Goal: Information Seeking & Learning: Learn about a topic

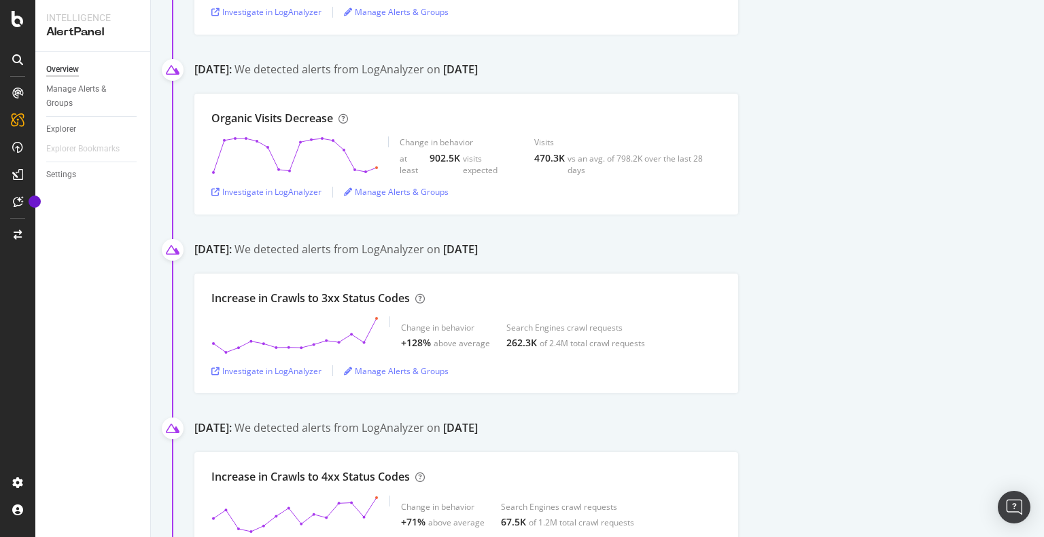
scroll to position [1431, 0]
click at [300, 370] on div "Investigate in LogAnalyzer" at bounding box center [266, 371] width 110 height 12
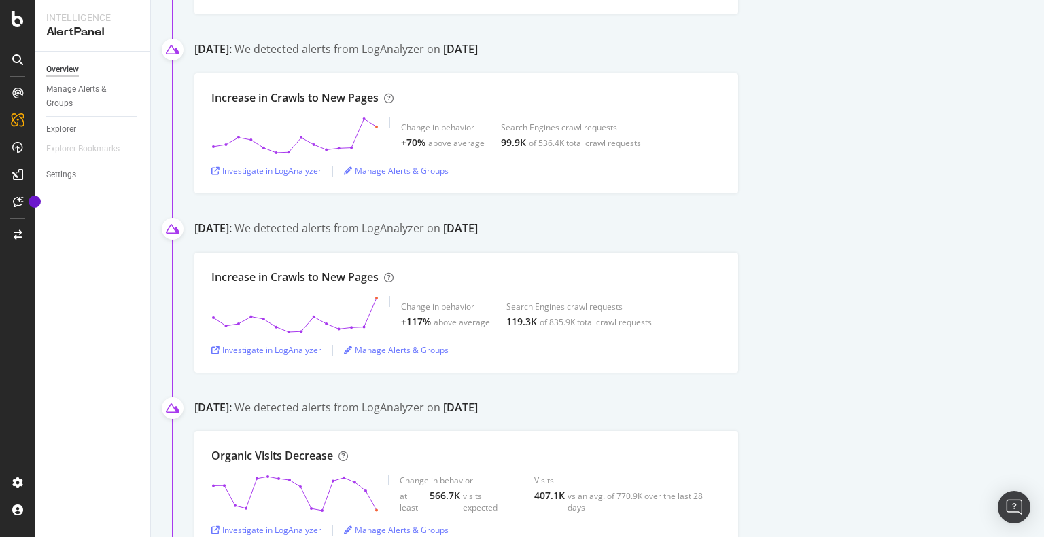
scroll to position [0, 0]
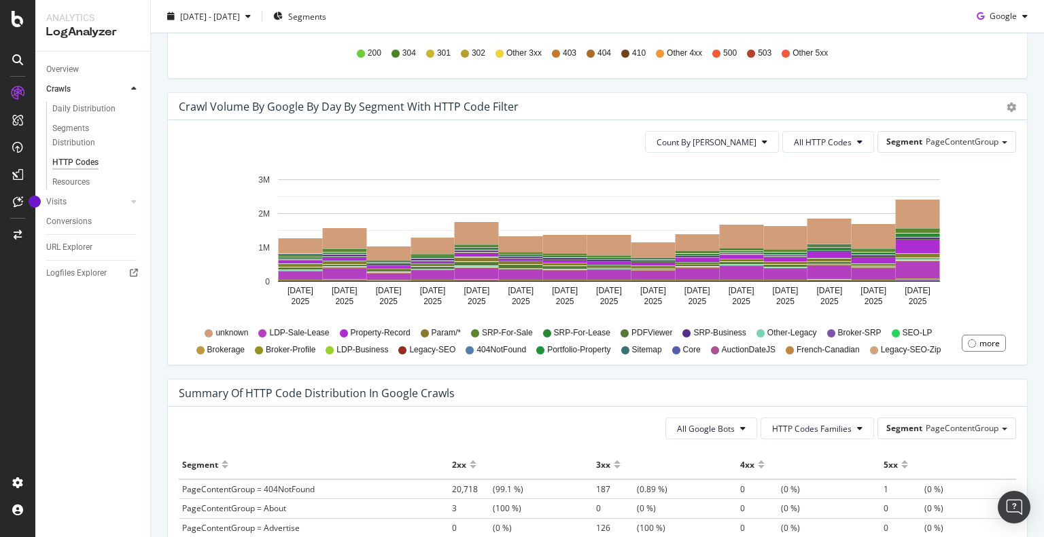
scroll to position [670, 0]
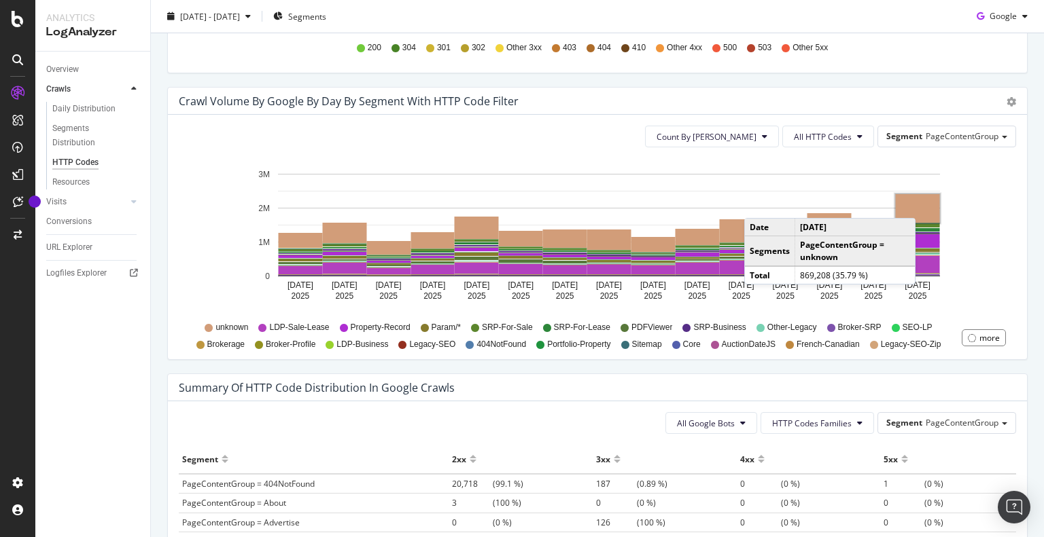
click at [919, 204] on rect "A chart." at bounding box center [917, 208] width 44 height 29
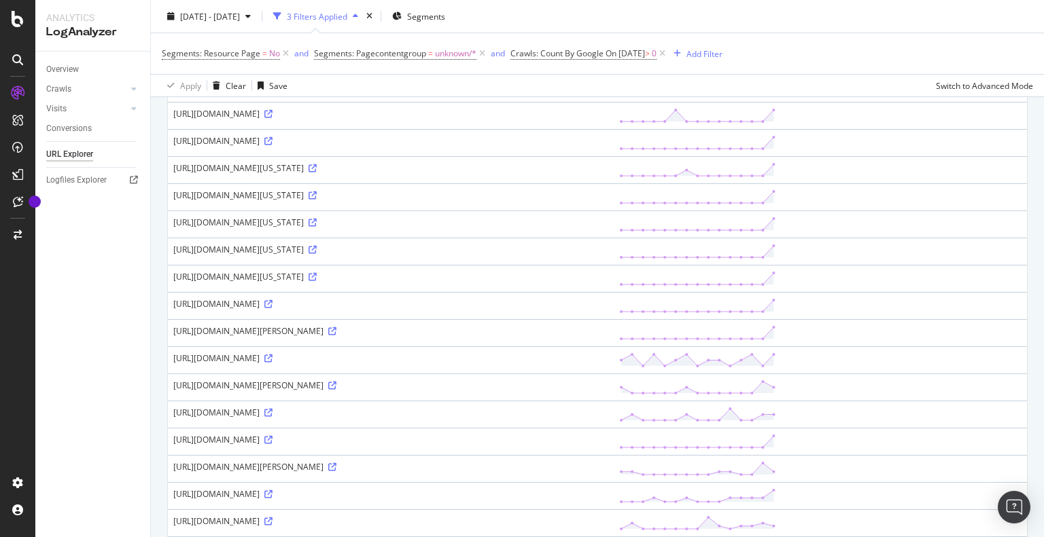
scroll to position [904, 0]
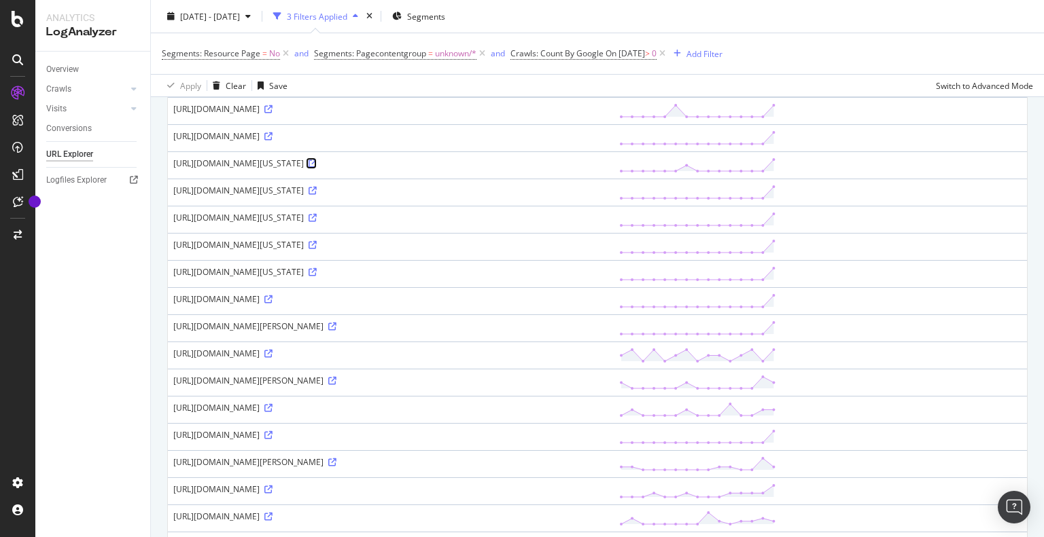
click at [317, 168] on icon at bounding box center [312, 164] width 8 height 8
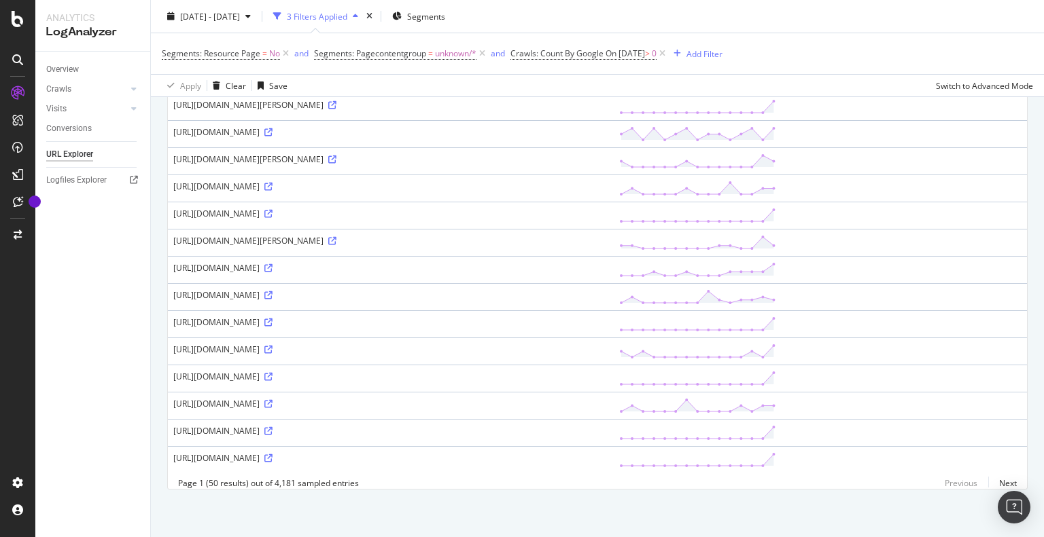
scroll to position [1319, 0]
drag, startPoint x: 272, startPoint y: 315, endPoint x: 357, endPoint y: 310, distance: 85.0
click at [357, 317] on div "[URL][DOMAIN_NAME]" at bounding box center [390, 323] width 435 height 12
click at [448, 317] on div "[URL][DOMAIN_NAME]" at bounding box center [390, 323] width 435 height 12
click at [998, 484] on link "Next" at bounding box center [1002, 484] width 29 height 20
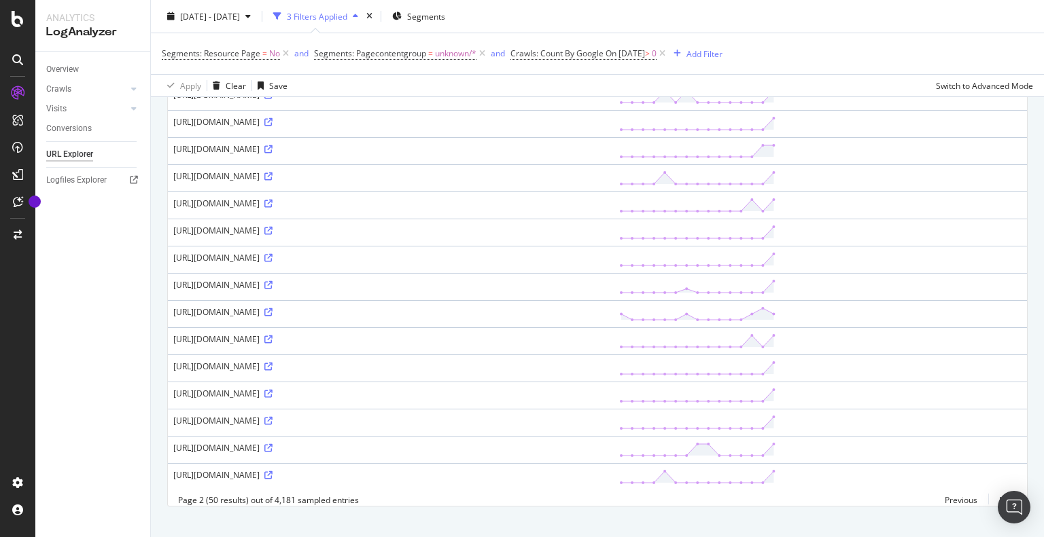
scroll to position [1128, 0]
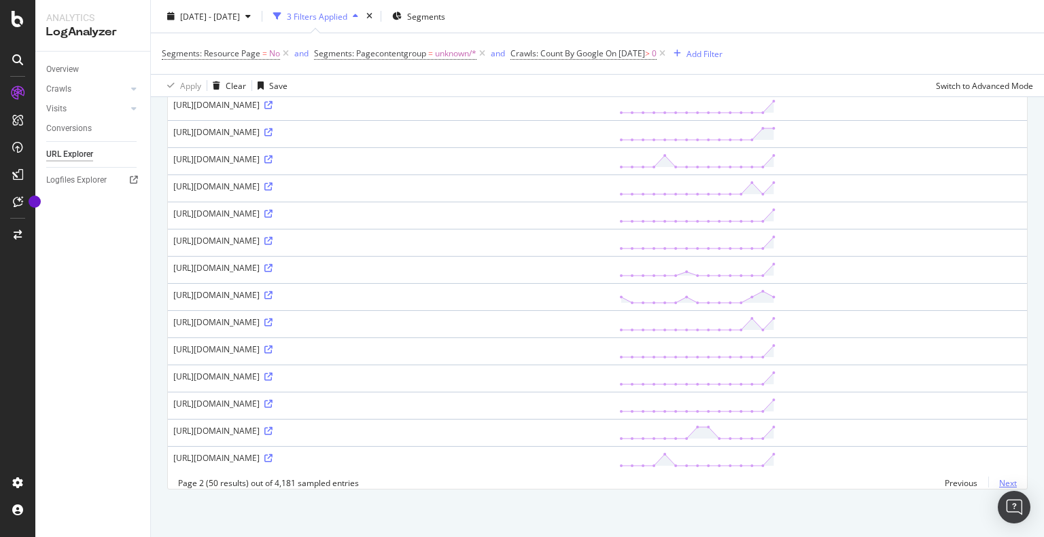
click at [997, 485] on link "Next" at bounding box center [1002, 484] width 29 height 20
click at [994, 486] on link "Next" at bounding box center [1002, 484] width 29 height 20
drag, startPoint x: 402, startPoint y: 228, endPoint x: 175, endPoint y: 228, distance: 227.6
click at [175, 235] on div "[URL][DOMAIN_NAME]" at bounding box center [390, 241] width 435 height 12
click at [272, 235] on link at bounding box center [267, 241] width 10 height 12
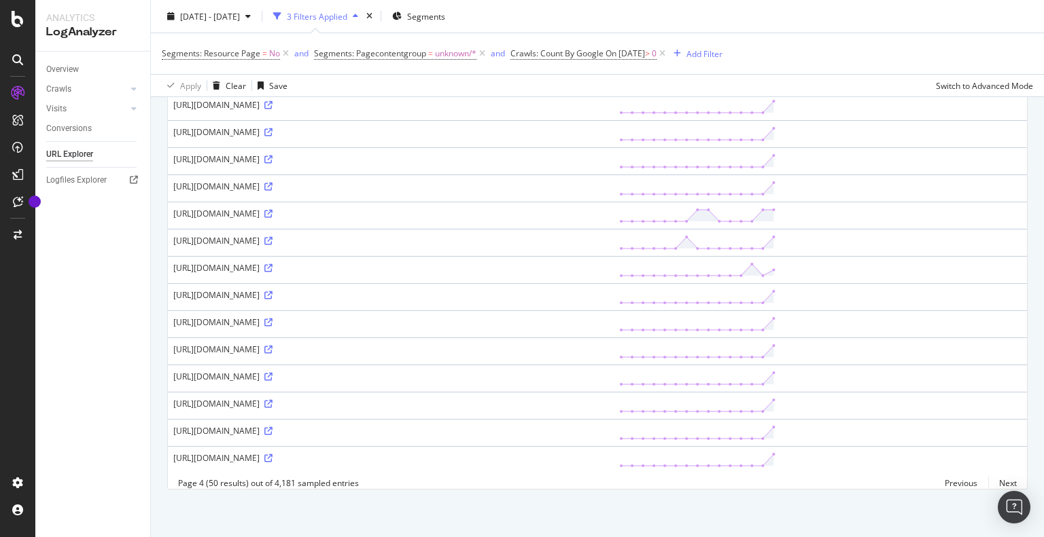
click at [462, 235] on div "[URL][DOMAIN_NAME]" at bounding box center [390, 241] width 435 height 12
click at [384, 235] on div "[URL][DOMAIN_NAME]" at bounding box center [390, 241] width 435 height 12
click at [378, 235] on div "[URL][DOMAIN_NAME]" at bounding box center [390, 241] width 435 height 12
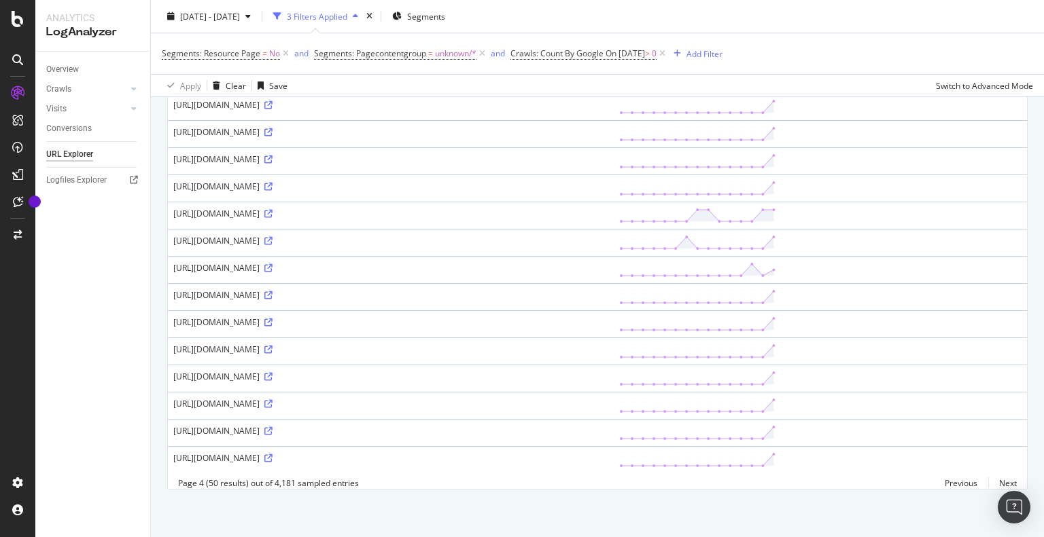
click at [378, 235] on div "[URL][DOMAIN_NAME]" at bounding box center [390, 241] width 435 height 12
copy div "12798006"
click at [395, 235] on div "[URL][DOMAIN_NAME]" at bounding box center [390, 241] width 435 height 12
drag, startPoint x: 402, startPoint y: 232, endPoint x: 174, endPoint y: 232, distance: 228.3
click at [174, 235] on div "[URL][DOMAIN_NAME]" at bounding box center [390, 241] width 435 height 12
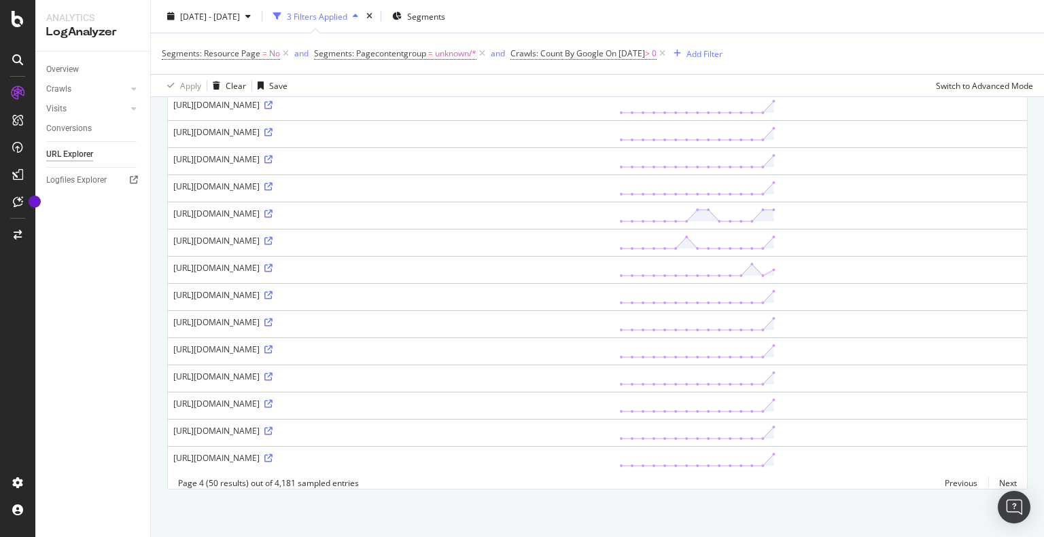
copy div "[URL][DOMAIN_NAME]"
click at [340, 235] on div "[URL][DOMAIN_NAME]" at bounding box center [390, 241] width 435 height 12
drag, startPoint x: 323, startPoint y: 230, endPoint x: 333, endPoint y: 230, distance: 9.5
click at [333, 235] on div "[URL][DOMAIN_NAME]" at bounding box center [390, 241] width 435 height 12
drag, startPoint x: 360, startPoint y: 231, endPoint x: 325, endPoint y: 233, distance: 34.7
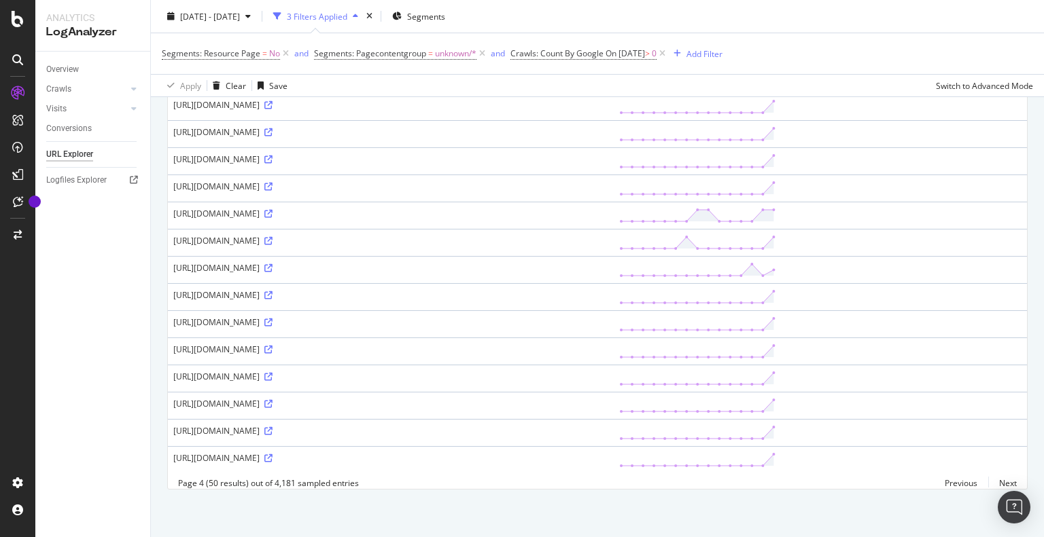
click at [325, 235] on div "[URL][DOMAIN_NAME]" at bounding box center [390, 241] width 435 height 12
copy div "?listingId"
drag, startPoint x: 363, startPoint y: 231, endPoint x: 326, endPoint y: 228, distance: 37.5
click at [326, 235] on div "[URL][DOMAIN_NAME]" at bounding box center [390, 241] width 435 height 12
copy div "?listingId="
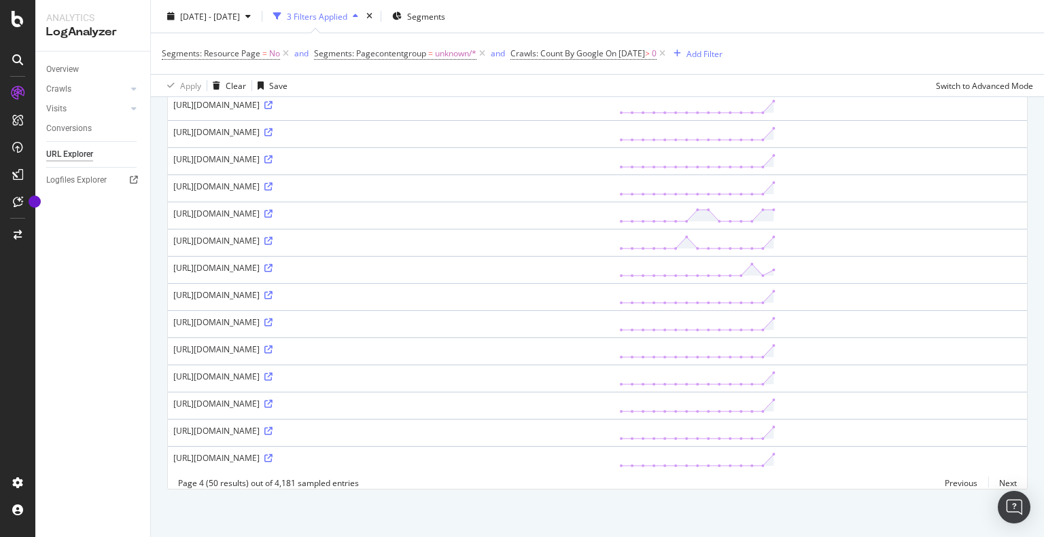
click at [386, 235] on div "[URL][DOMAIN_NAME]" at bounding box center [390, 241] width 435 height 12
copy div "[URL][DOMAIN_NAME]"
click at [993, 482] on link "Next" at bounding box center [1002, 484] width 29 height 20
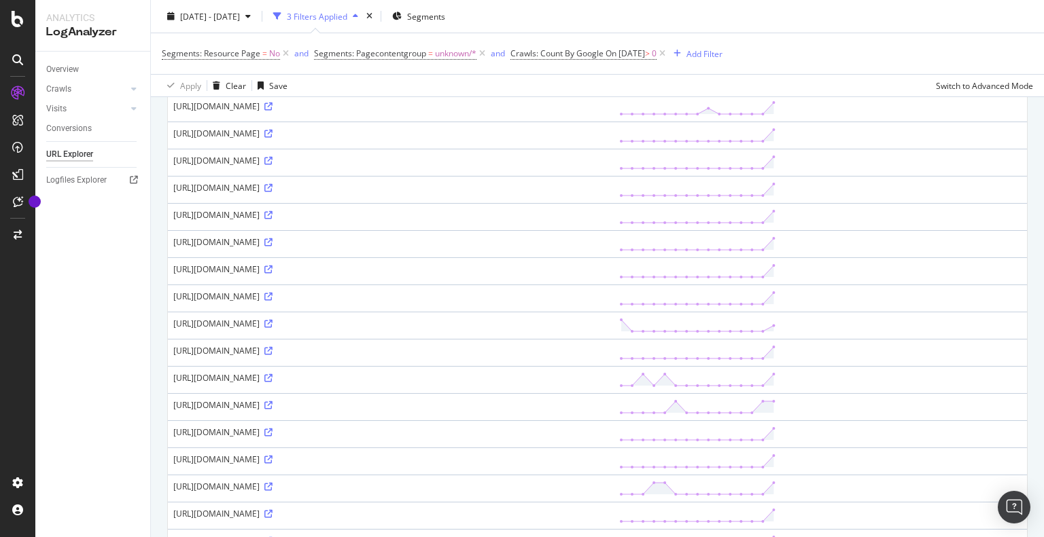
scroll to position [178, 0]
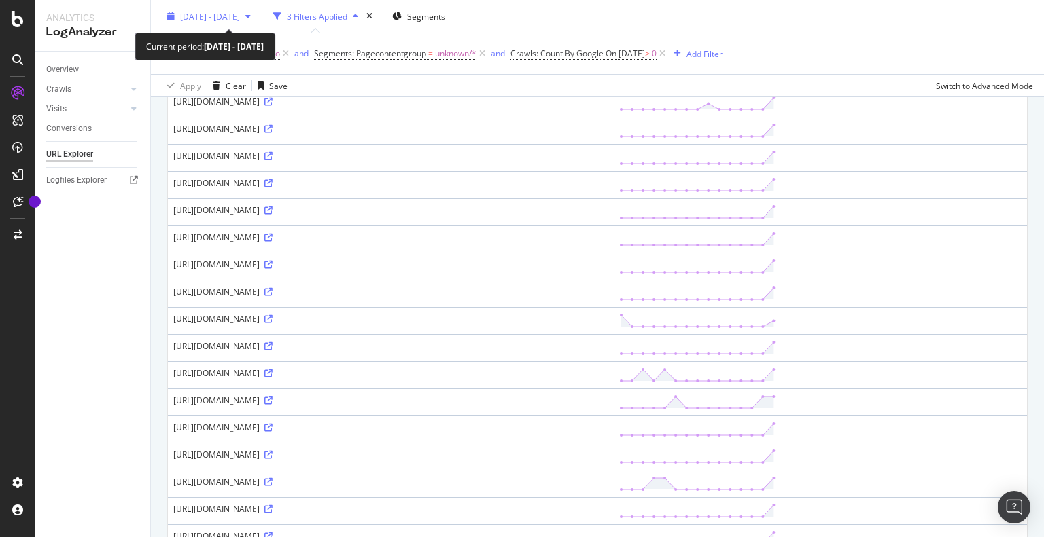
click at [240, 11] on span "[DATE] - [DATE]" at bounding box center [210, 16] width 60 height 12
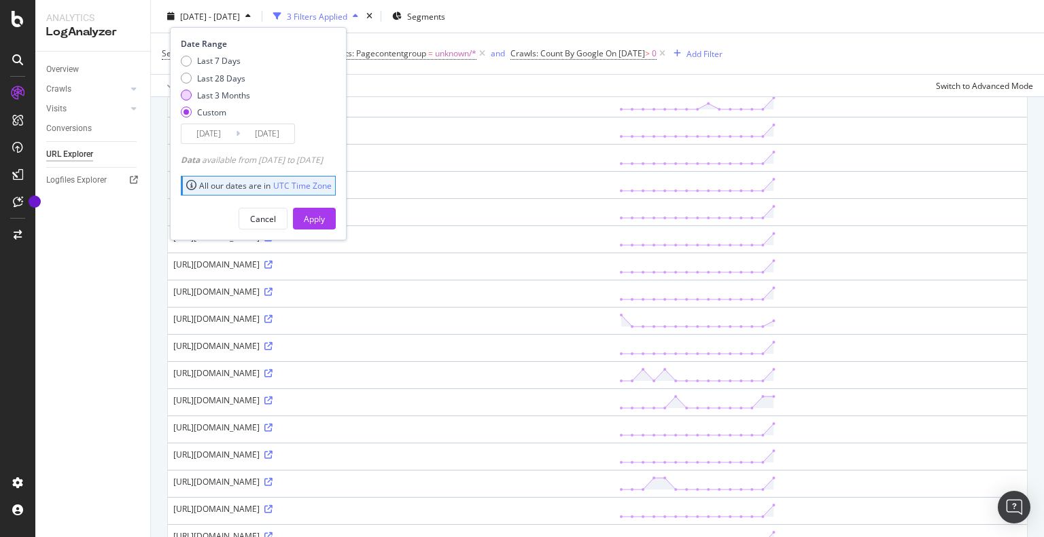
click at [226, 92] on div "Last 3 Months" at bounding box center [223, 95] width 53 height 12
type input "[DATE]"
click at [325, 215] on div "Apply" at bounding box center [314, 219] width 21 height 12
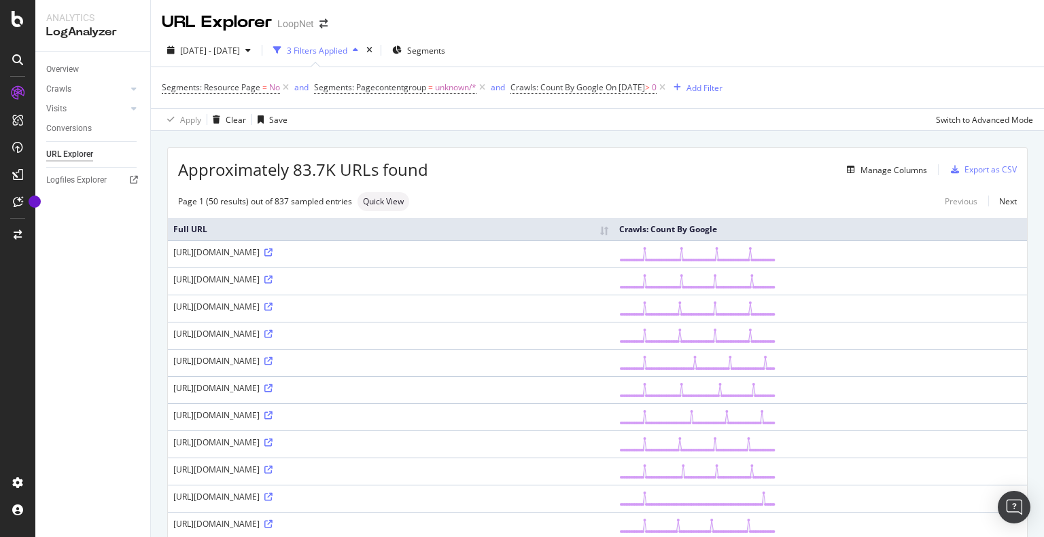
click at [402, 249] on div "[URL][DOMAIN_NAME]" at bounding box center [390, 253] width 435 height 12
click at [386, 258] on div "[URL][DOMAIN_NAME]" at bounding box center [390, 253] width 435 height 12
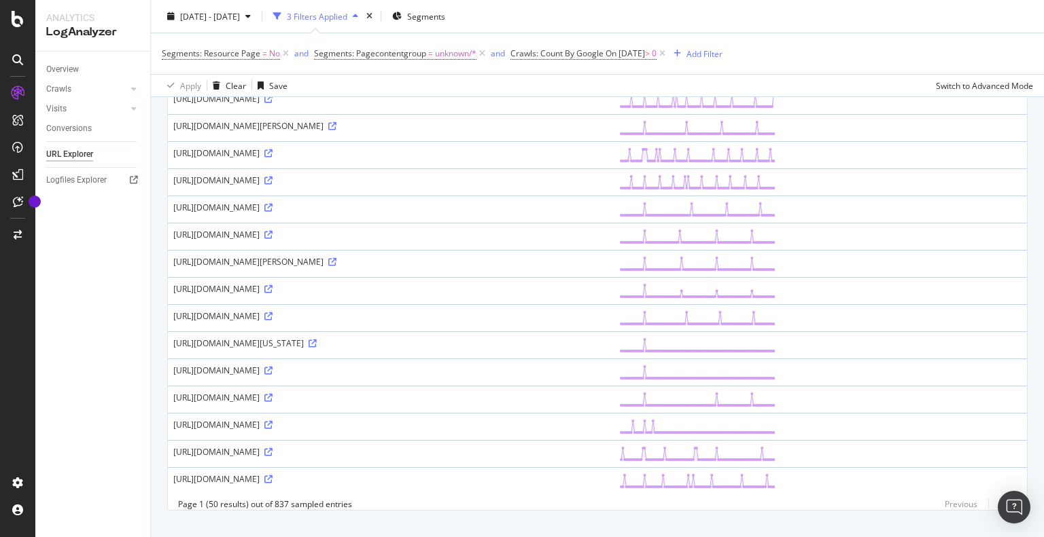
scroll to position [1105, 0]
drag, startPoint x: 276, startPoint y: 265, endPoint x: 326, endPoint y: 265, distance: 50.3
click at [326, 77] on div "[URL][DOMAIN_NAME]" at bounding box center [390, 71] width 435 height 12
copy div "?sourcecode="
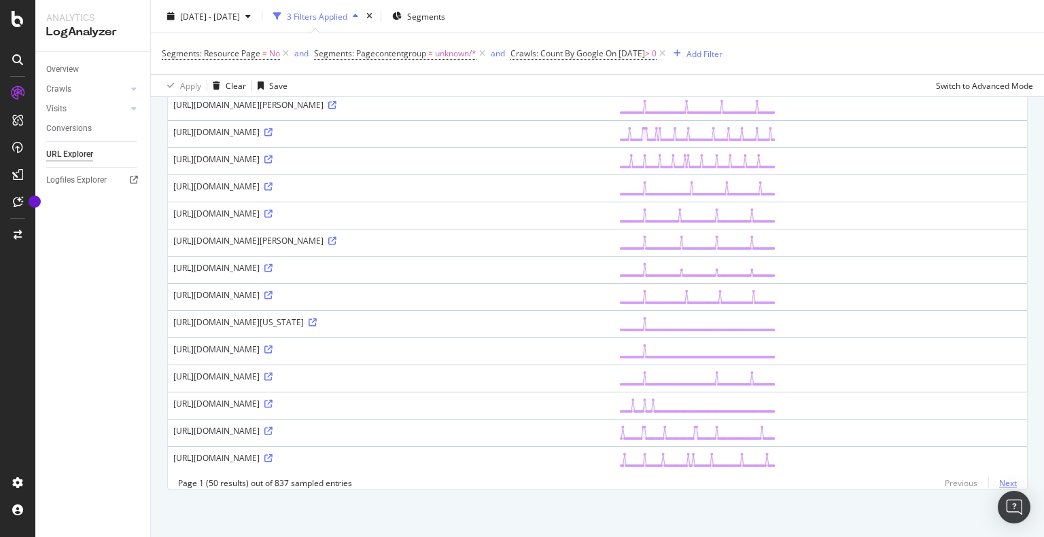
click at [996, 486] on link "Next" at bounding box center [1002, 484] width 29 height 20
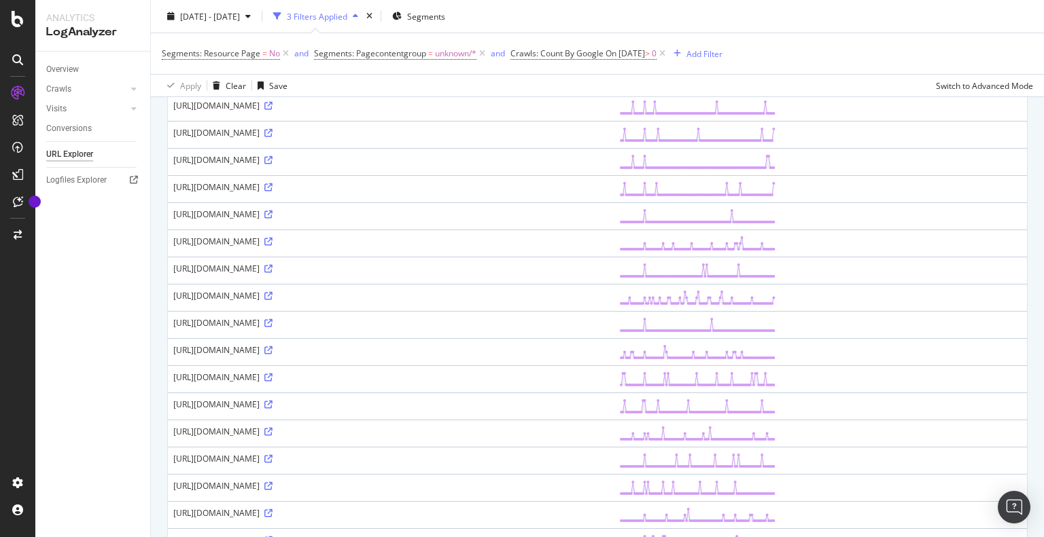
scroll to position [1128, 0]
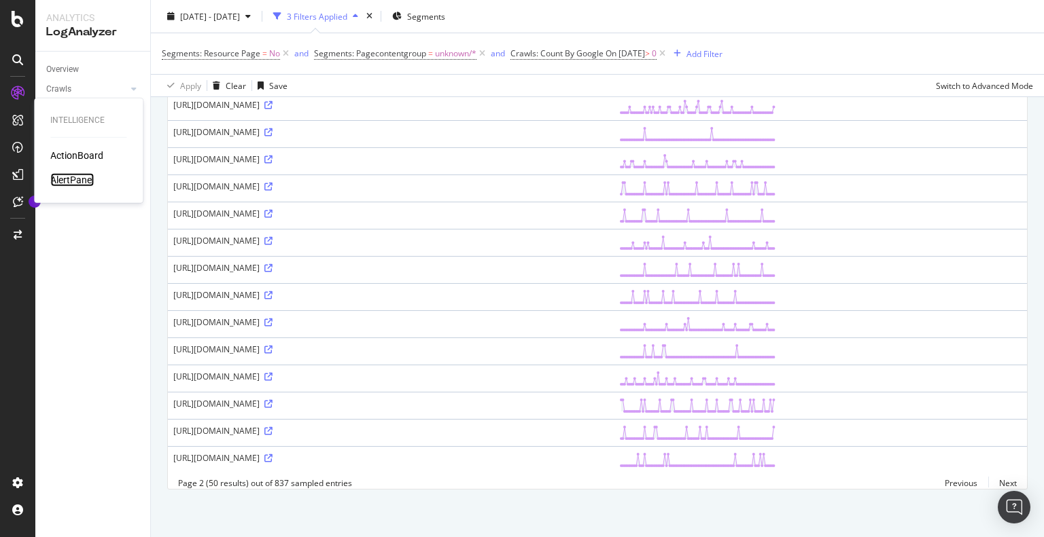
click at [67, 176] on div "AlertPanel" at bounding box center [71, 180] width 43 height 14
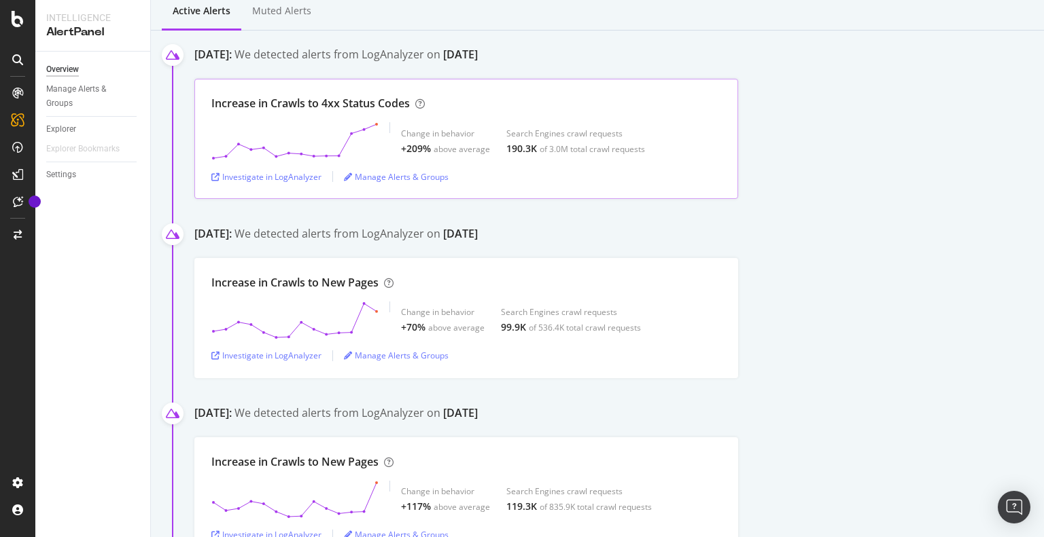
scroll to position [193, 0]
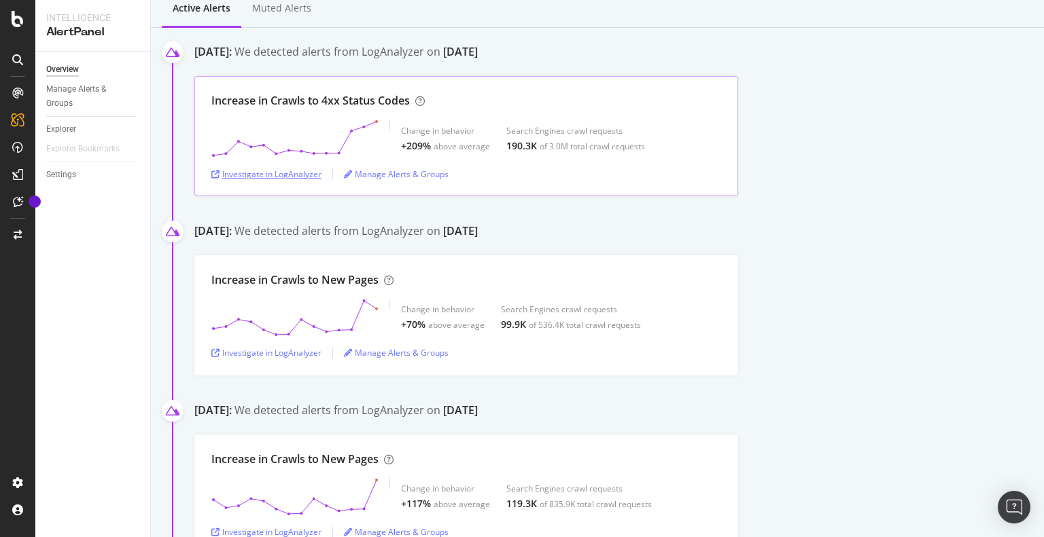
click at [293, 172] on div "Investigate in LogAnalyzer" at bounding box center [266, 174] width 110 height 12
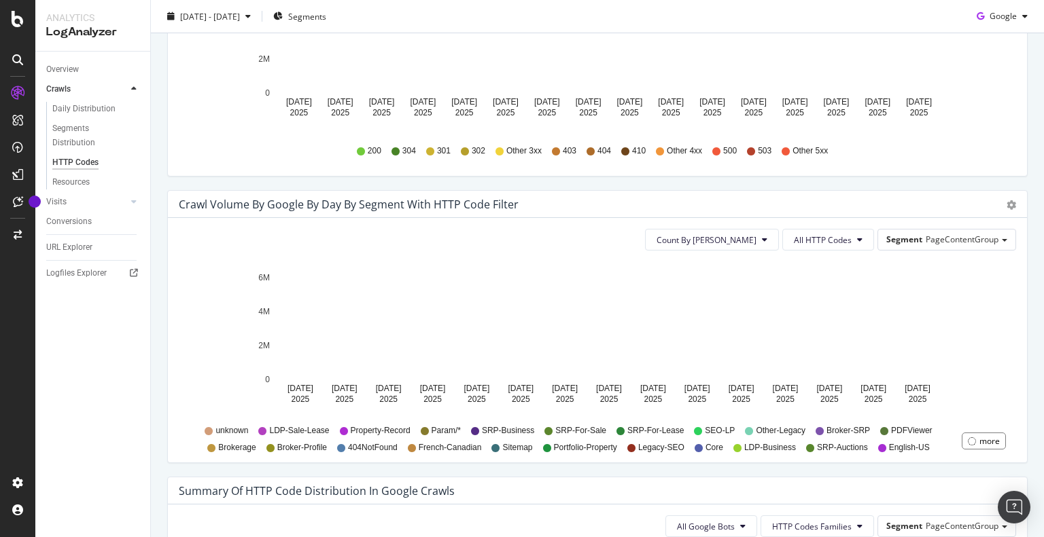
scroll to position [728, 0]
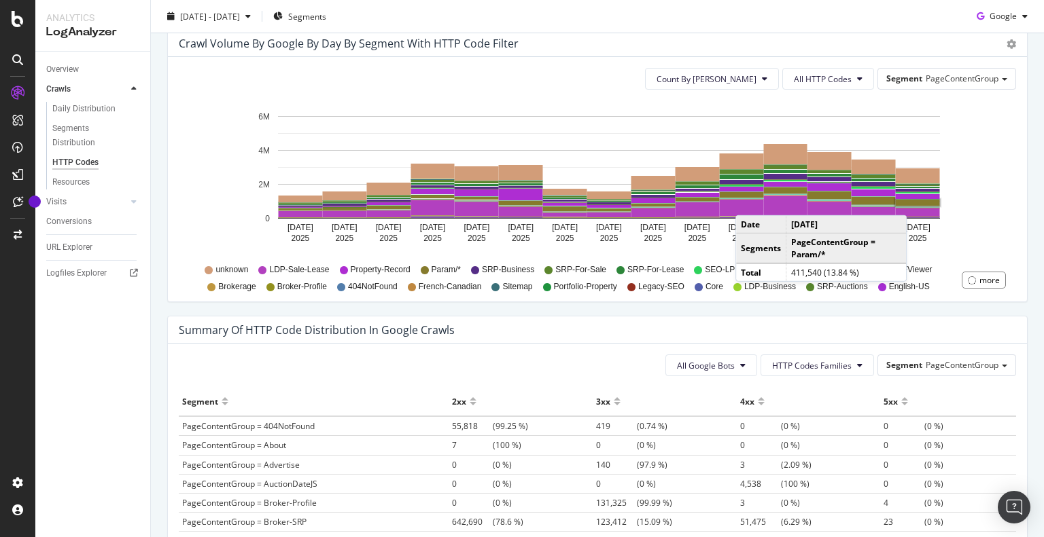
click at [910, 201] on rect "A chart." at bounding box center [917, 203] width 44 height 6
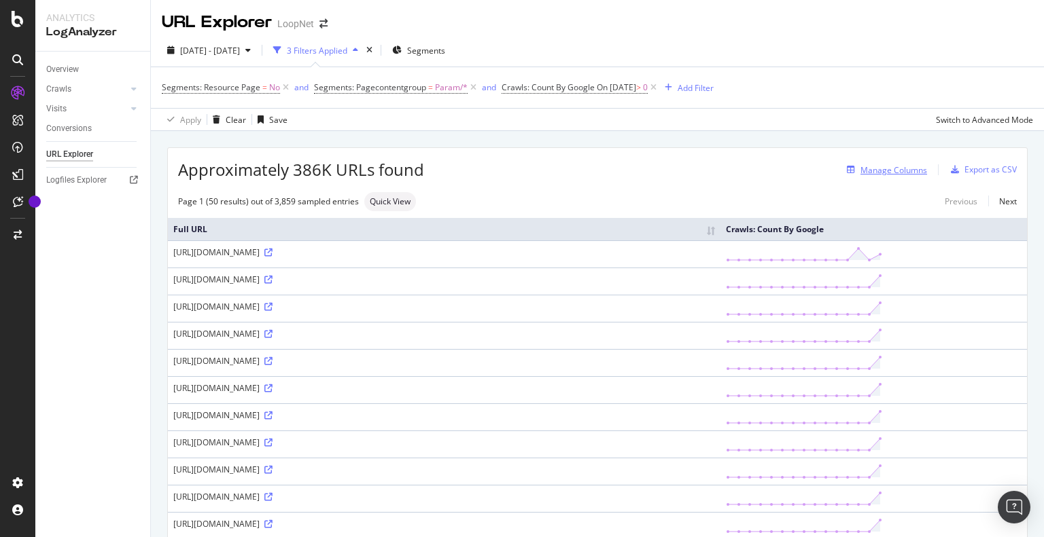
click at [894, 174] on div "Manage Columns" at bounding box center [893, 170] width 67 height 12
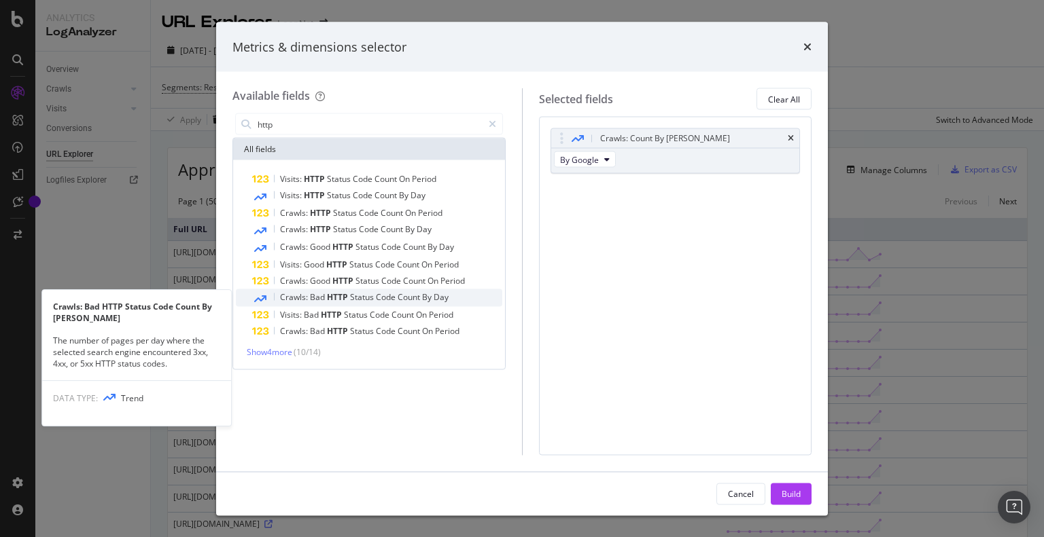
type input "http"
click at [393, 296] on span "Code" at bounding box center [387, 297] width 22 height 12
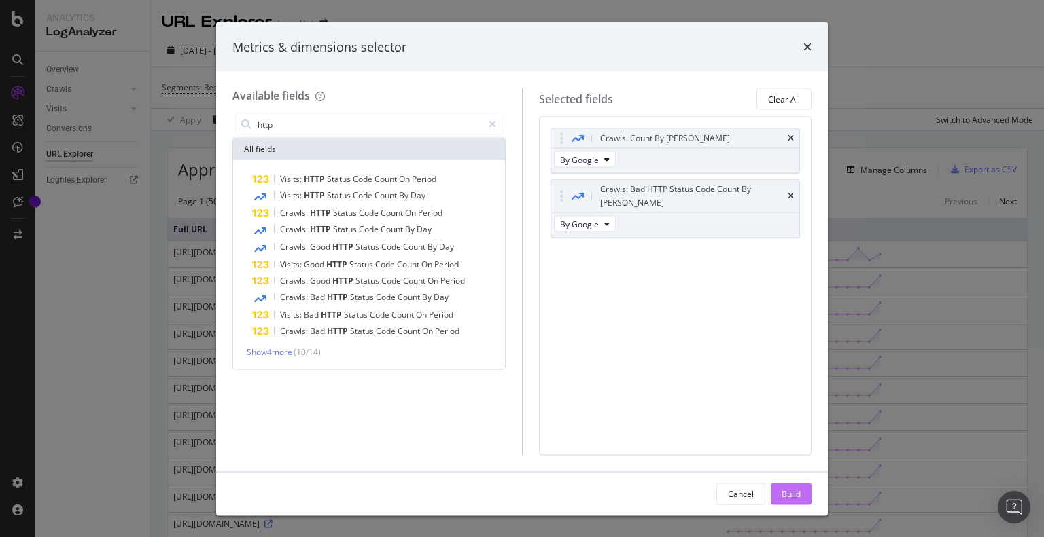
click at [785, 494] on div "Build" at bounding box center [790, 494] width 19 height 12
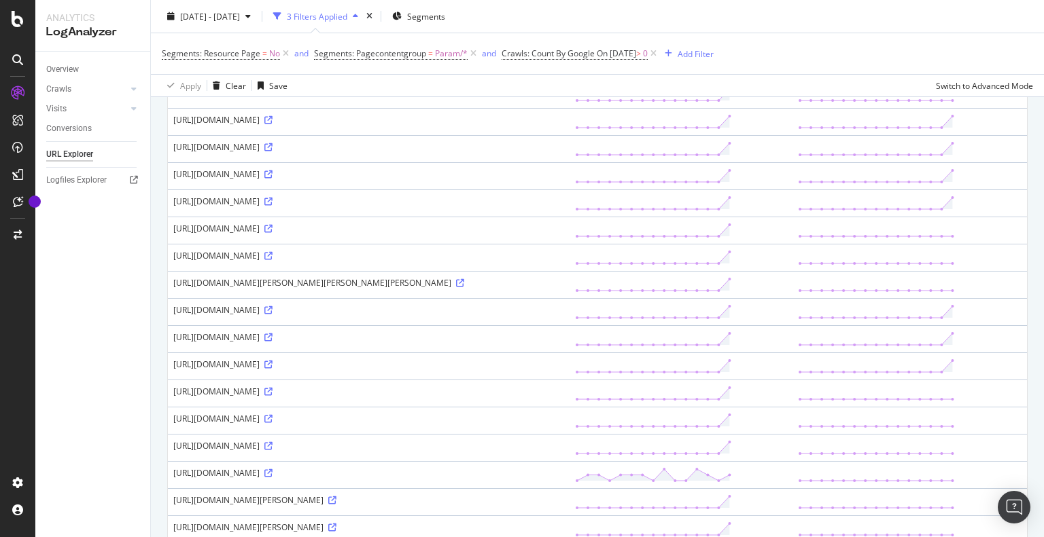
scroll to position [542, 0]
click at [264, 122] on icon at bounding box center [268, 118] width 8 height 8
click at [264, 149] on icon at bounding box center [268, 145] width 8 height 8
click at [264, 204] on icon at bounding box center [268, 200] width 8 height 8
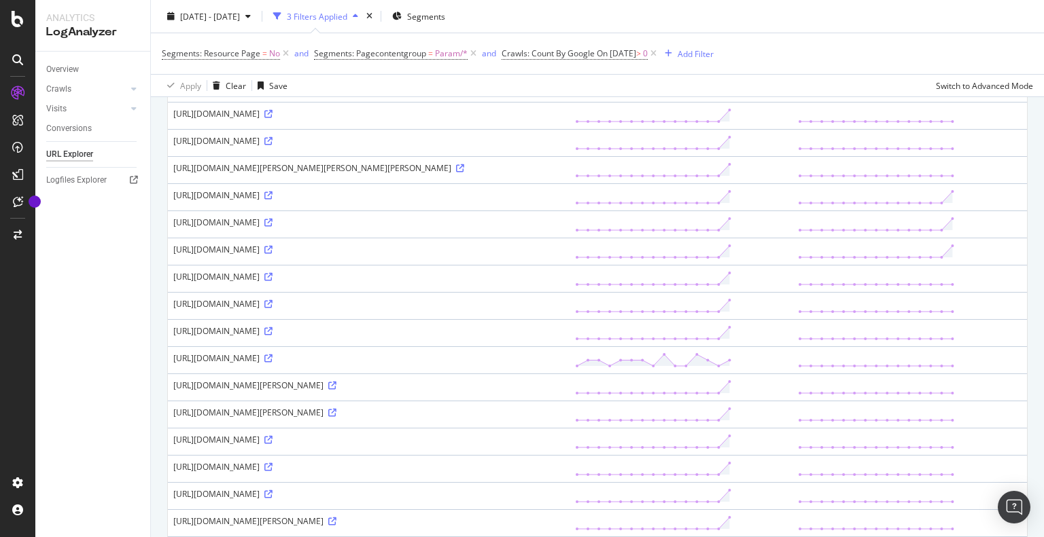
scroll to position [0, 0]
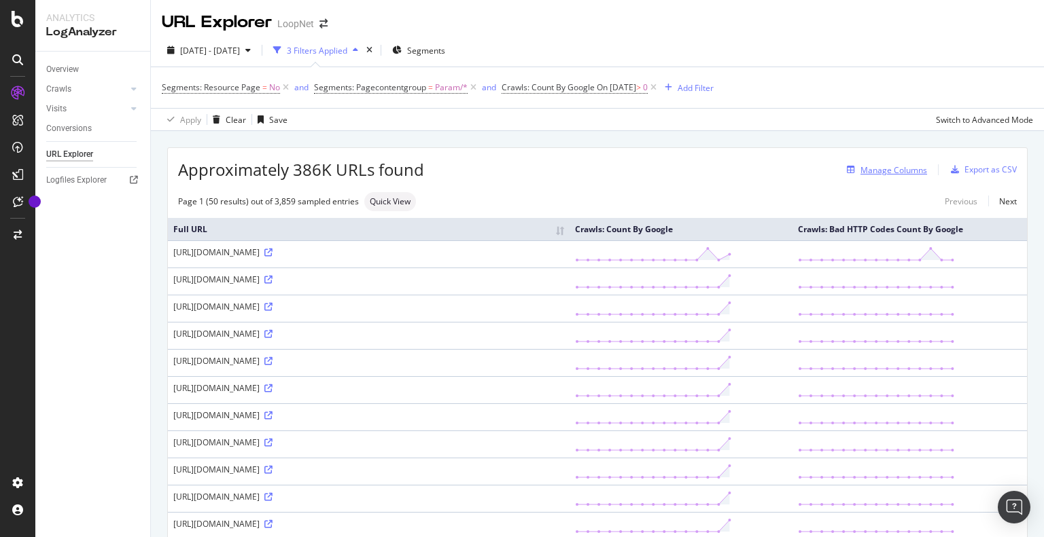
click at [883, 176] on div "Manage Columns" at bounding box center [884, 169] width 86 height 15
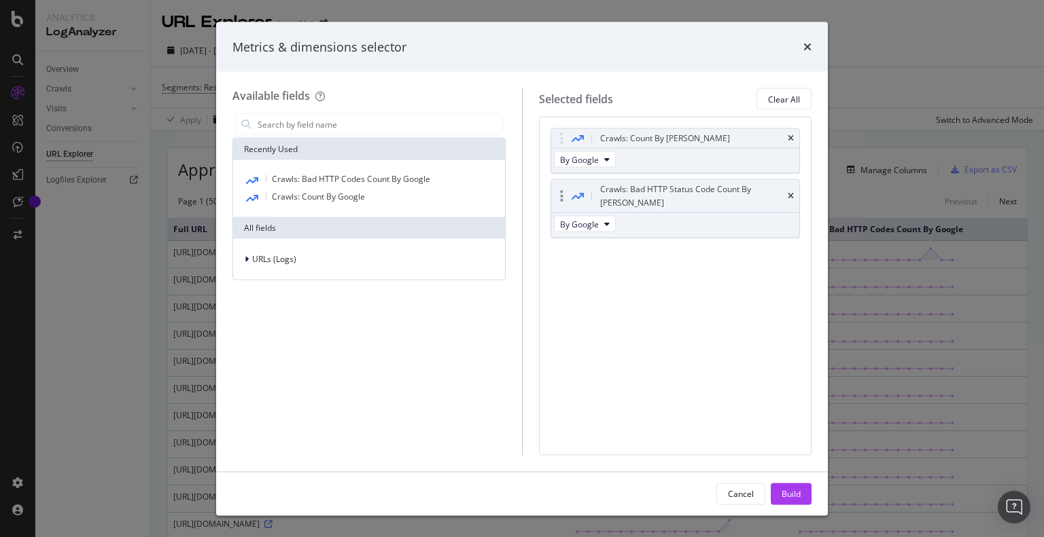
click at [794, 185] on div "Crawls: Bad HTTP Status Code Count By Day" at bounding box center [675, 196] width 249 height 33
click at [791, 192] on icon "times" at bounding box center [790, 196] width 6 height 8
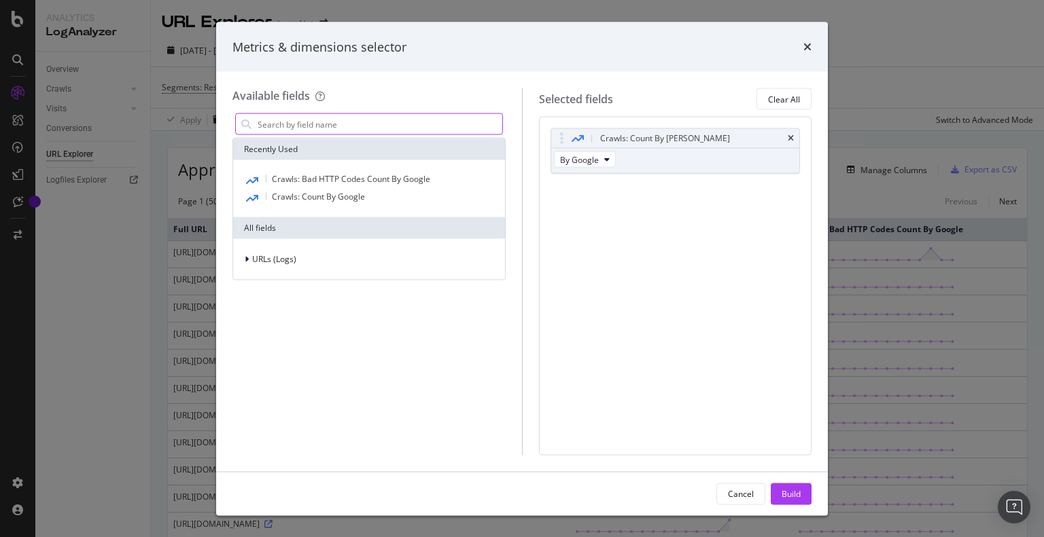
click at [324, 124] on input "modal" at bounding box center [379, 124] width 246 height 20
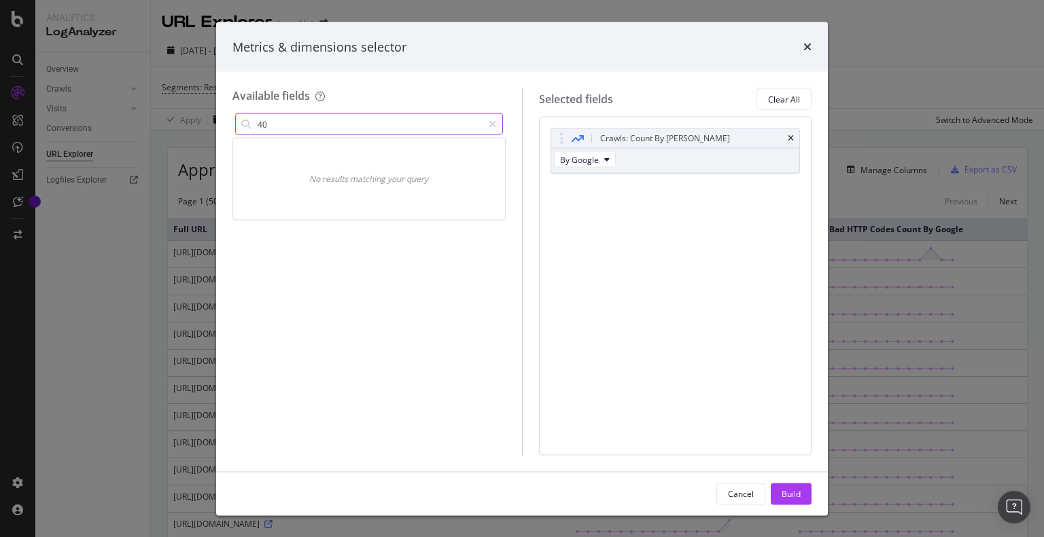
type input "4"
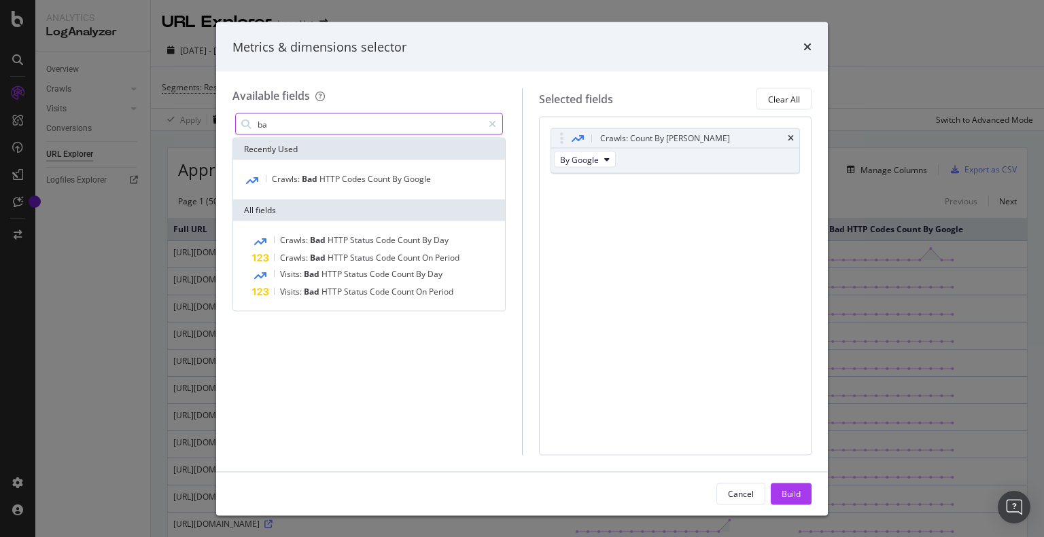
type input "b"
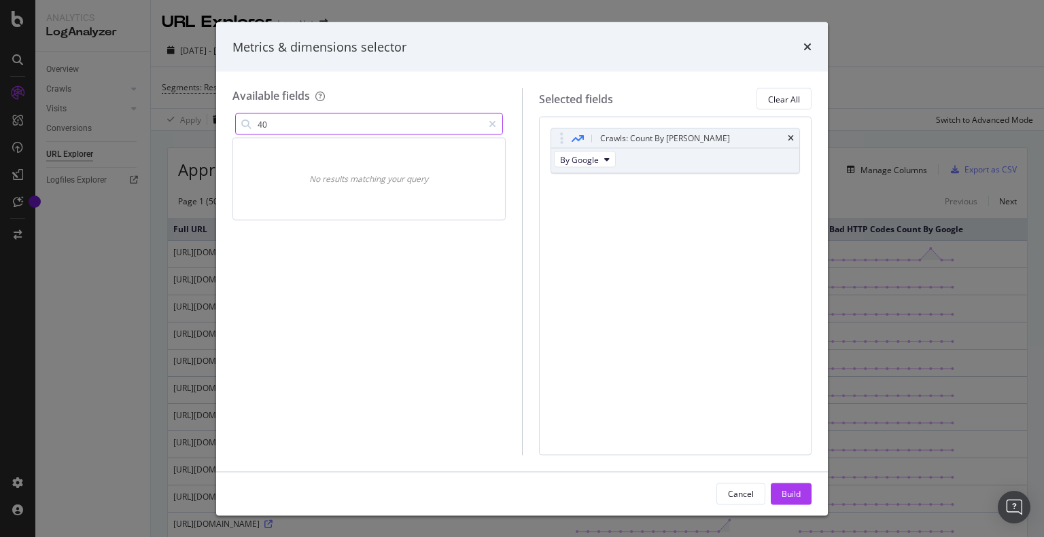
type input "4"
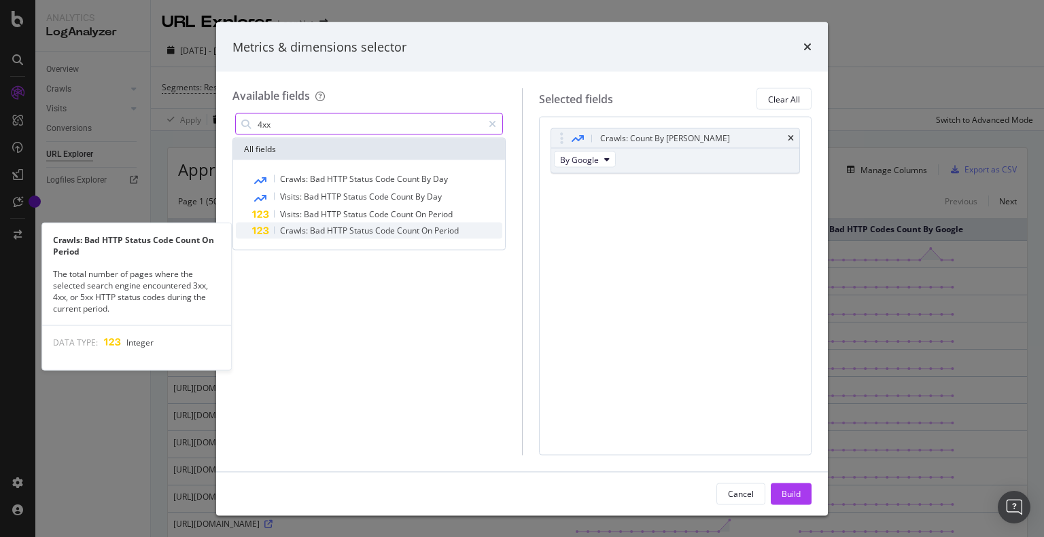
type input "4xx"
click at [355, 232] on span "Status" at bounding box center [362, 231] width 26 height 12
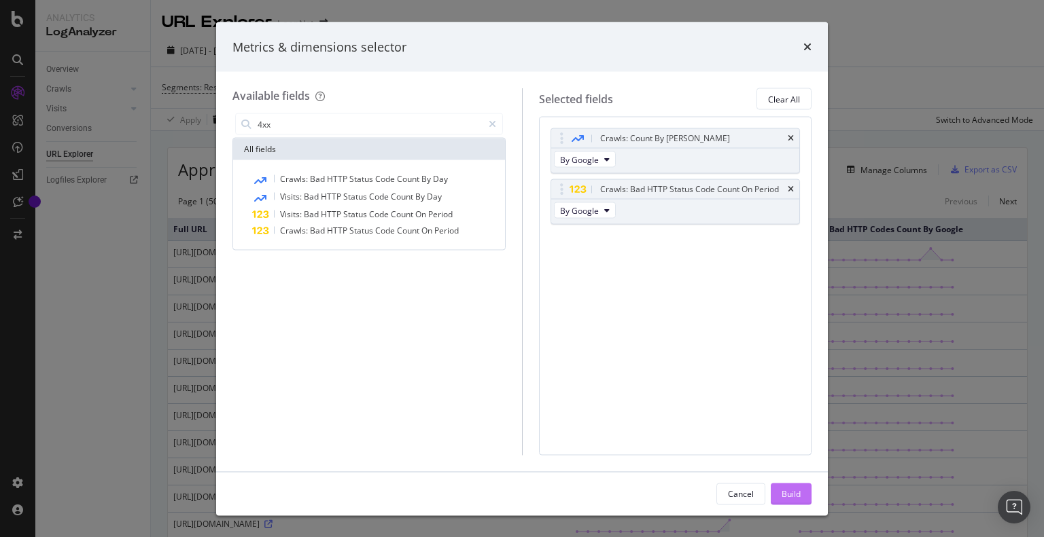
click at [793, 490] on div "Build" at bounding box center [790, 494] width 19 height 12
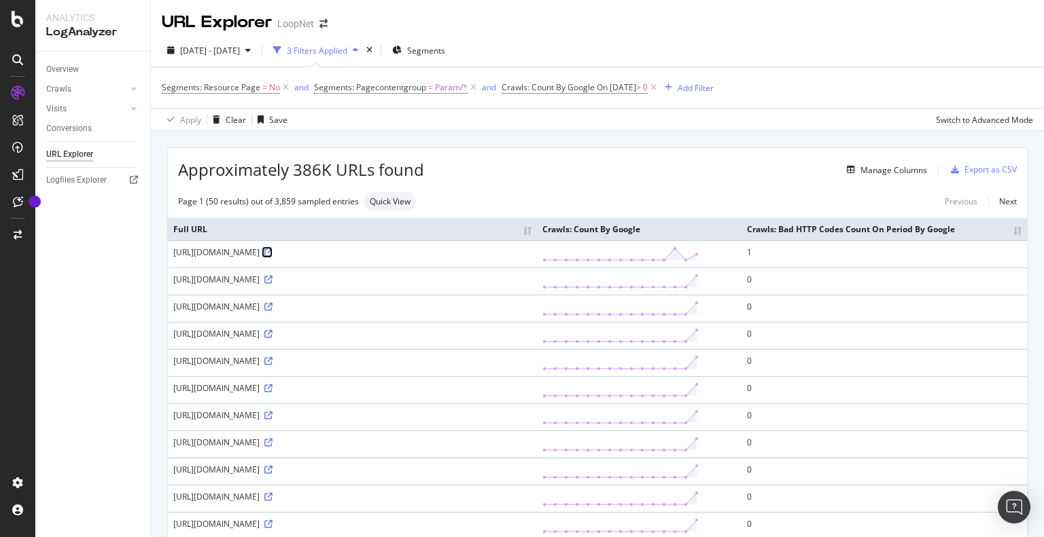
click at [264, 257] on icon at bounding box center [268, 253] width 8 height 8
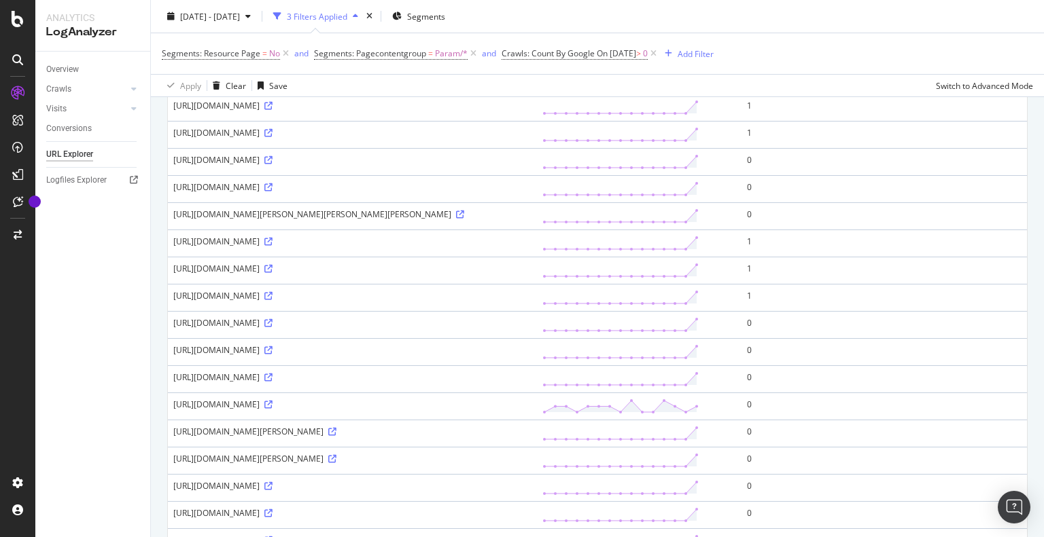
scroll to position [609, 0]
click at [264, 137] on icon at bounding box center [268, 133] width 8 height 8
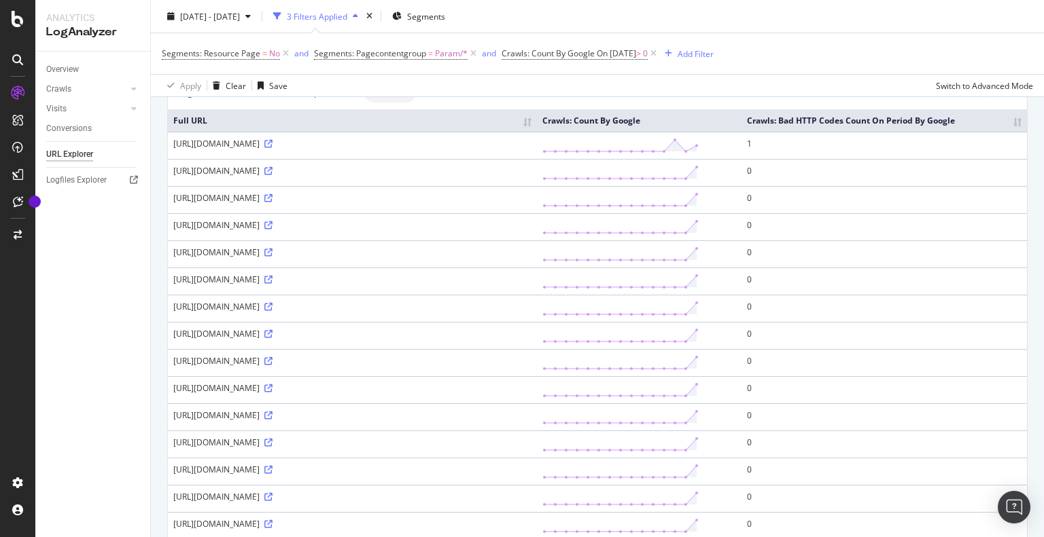
scroll to position [0, 0]
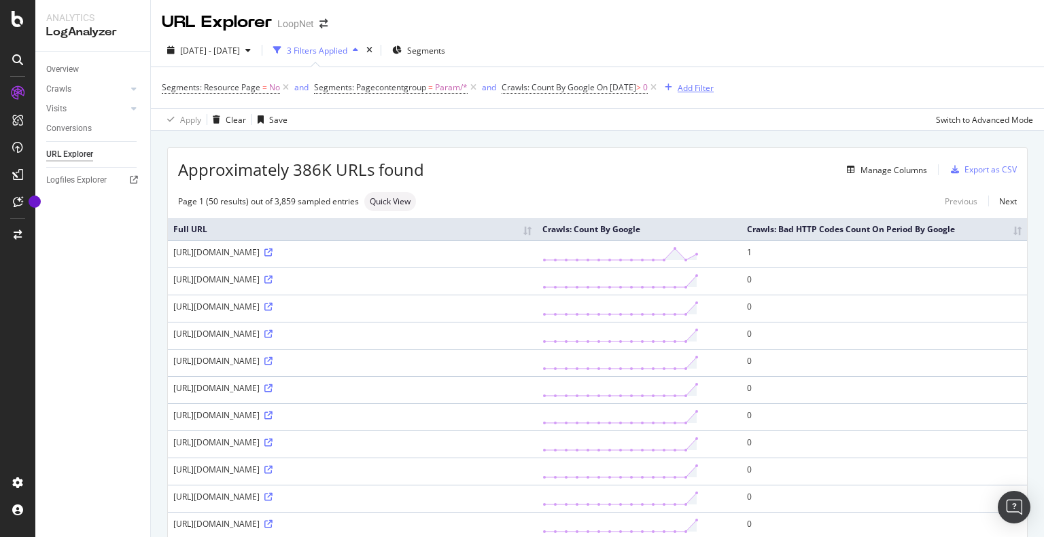
click at [713, 87] on div "Add Filter" at bounding box center [695, 88] width 36 height 12
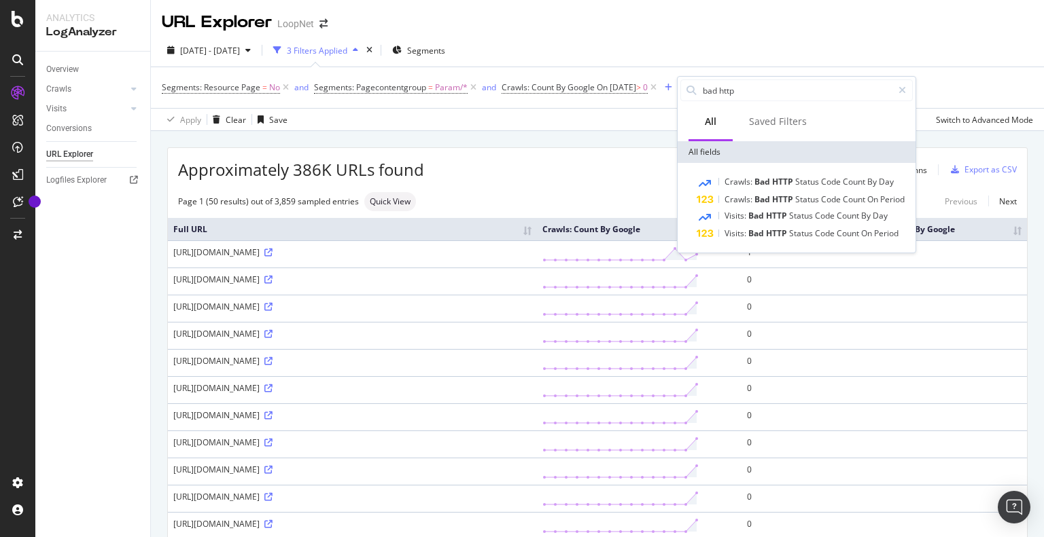
type input "bad http"
click at [774, 201] on span "HTTP" at bounding box center [783, 200] width 23 height 12
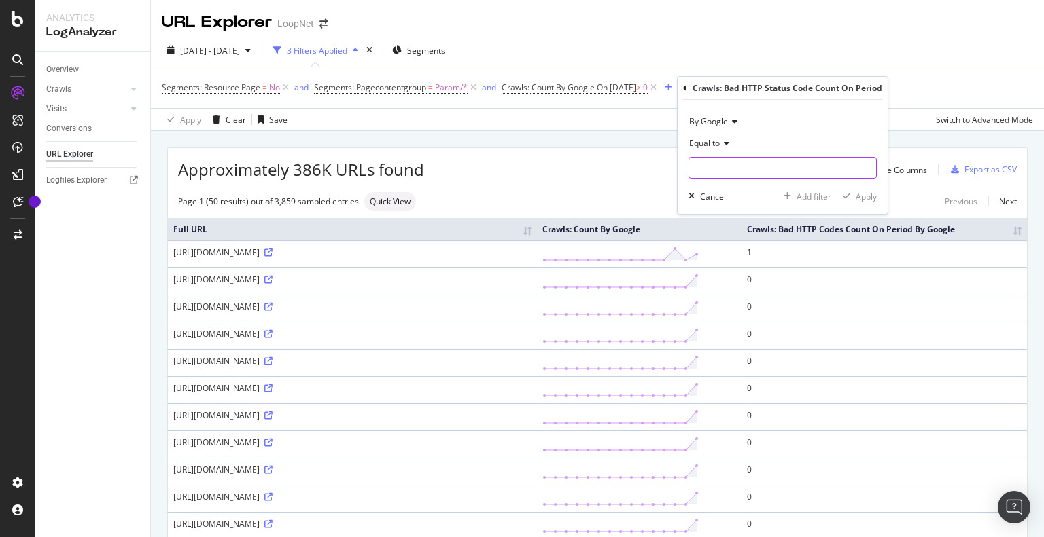
click at [741, 162] on input "number" at bounding box center [782, 168] width 188 height 22
click at [723, 147] on icon at bounding box center [724, 143] width 10 height 8
click at [720, 238] on span "Greater than" at bounding box center [719, 242] width 49 height 12
click at [729, 163] on input "number" at bounding box center [782, 168] width 188 height 22
type input "0"
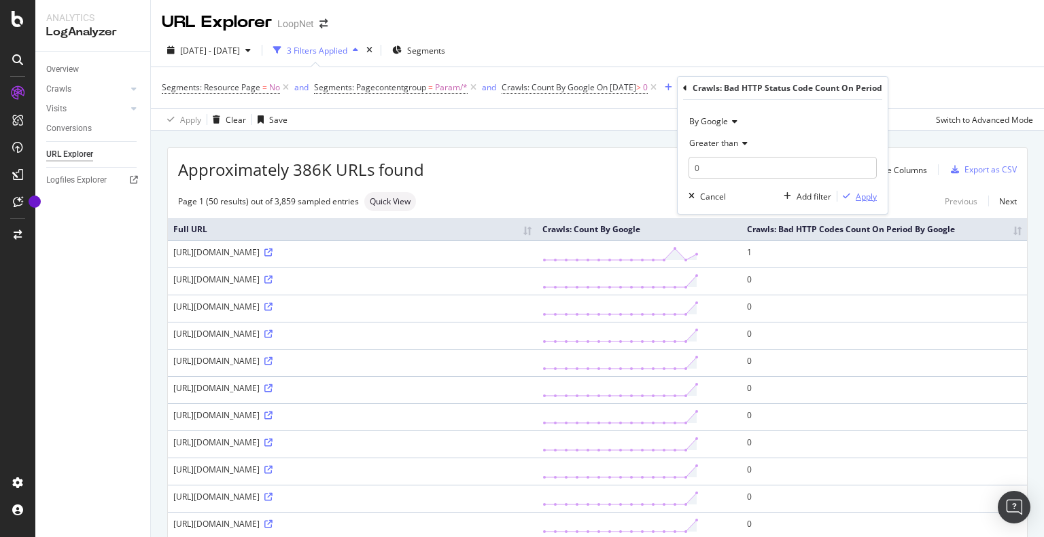
click at [863, 190] on div "Apply" at bounding box center [856, 196] width 39 height 12
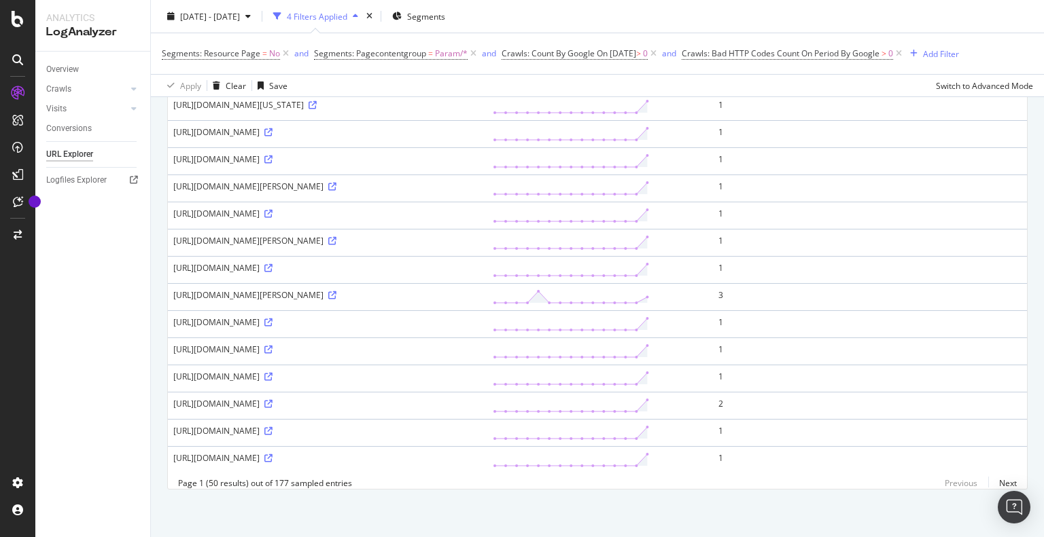
scroll to position [1523, 0]
click at [264, 427] on icon at bounding box center [268, 431] width 8 height 8
click at [482, 425] on div "https://www.loopnet.com/search/commercial-real-estate/lakewood-ca-90713/for-sal…" at bounding box center [327, 431] width 308 height 12
